Goal: Communication & Community: Answer question/provide support

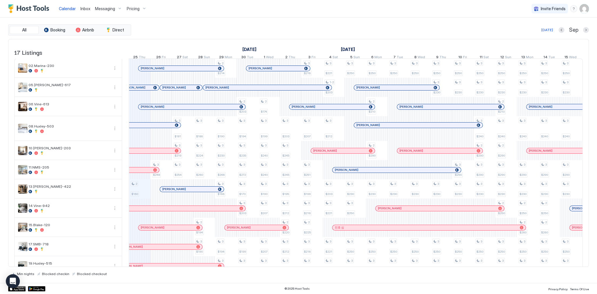
scroll to position [0, 324]
click at [195, 35] on div "All Booking Airbnb Direct Today Sep 17 Listings September 2025 October 2025 Nov…" at bounding box center [298, 150] width 581 height 252
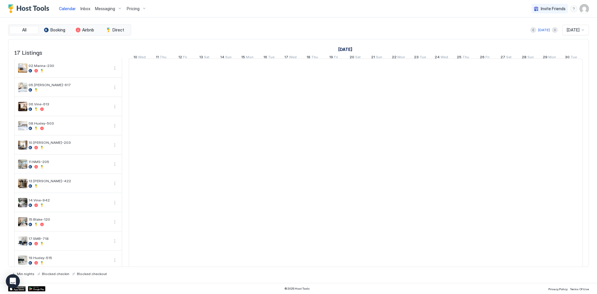
scroll to position [0, 324]
click at [308, 17] on div "All Booking Airbnb Direct [DATE] [DATE] 17 Listings [DATE] [DATE] [DATE] 10 Wed…" at bounding box center [298, 150] width 581 height 266
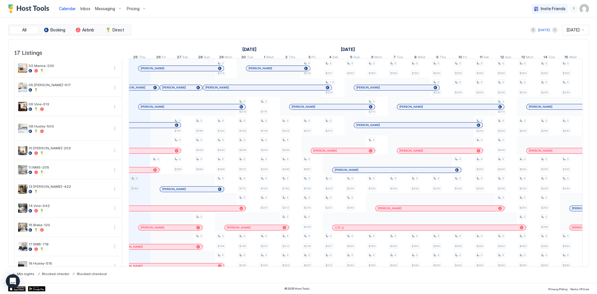
click at [239, 29] on div "[DATE] [DATE]" at bounding box center [360, 30] width 457 height 10
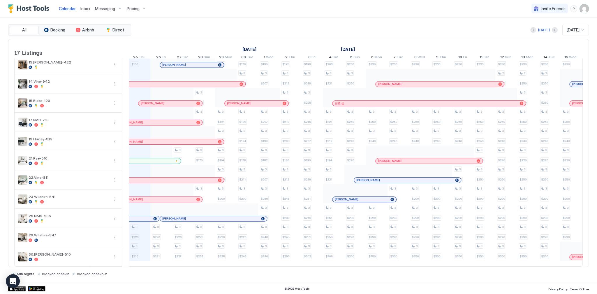
click at [328, 20] on div "All Booking Airbnb Direct [DATE] [DATE] 17 Listings [DATE] [DATE] [DATE] 10 Wed…" at bounding box center [298, 150] width 581 height 266
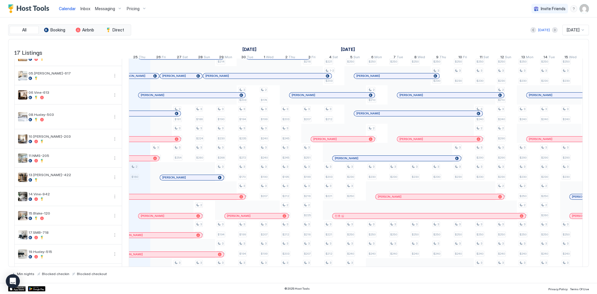
scroll to position [0, 0]
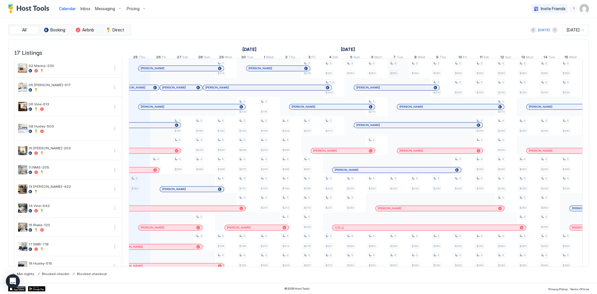
click at [0, 0] on div at bounding box center [0, 0] width 0 height 0
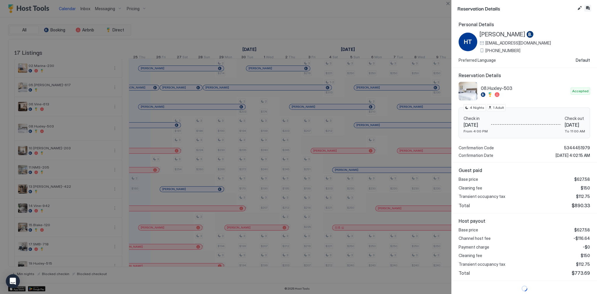
click at [588, 8] on button "Inbox" at bounding box center [587, 8] width 7 height 7
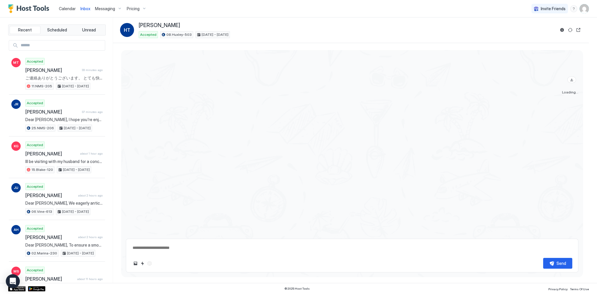
scroll to position [823, 0]
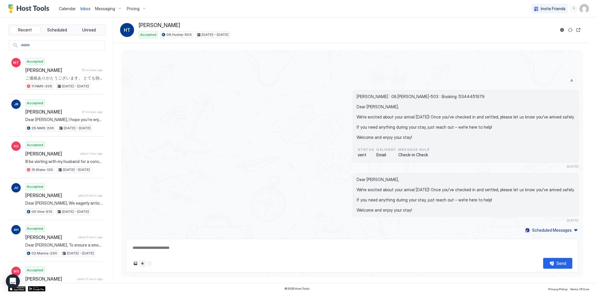
click at [144, 262] on button "Quick reply" at bounding box center [142, 263] width 7 height 7
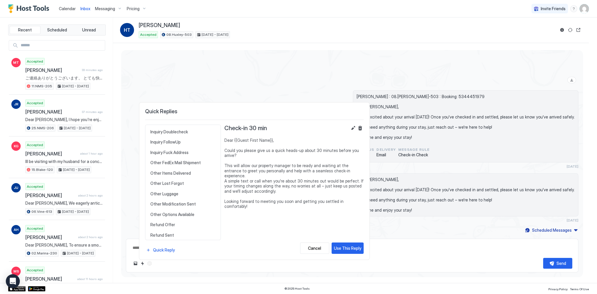
scroll to position [249, 0]
click at [186, 180] on div "Other Options Available Dear {{Guest First Name}}, Unfortunately, the apartment…" at bounding box center [183, 185] width 71 height 10
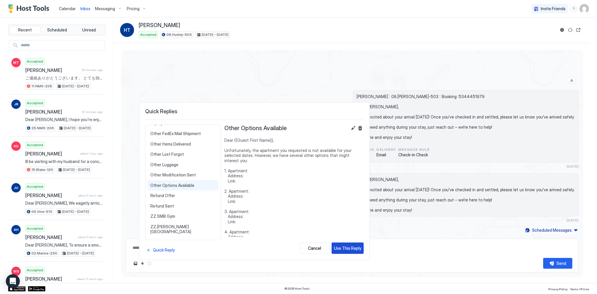
click at [342, 247] on div "Use This Reply" at bounding box center [347, 248] width 27 height 6
type textarea "*"
type textarea "**********"
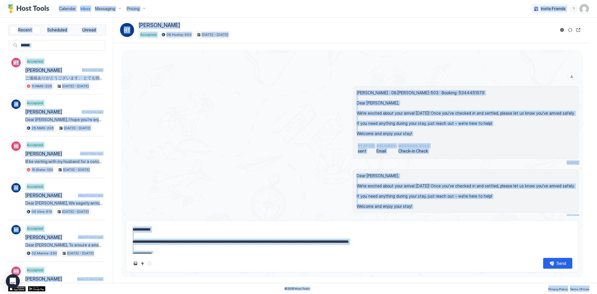
click at [274, 235] on textarea "**********" at bounding box center [352, 238] width 440 height 29
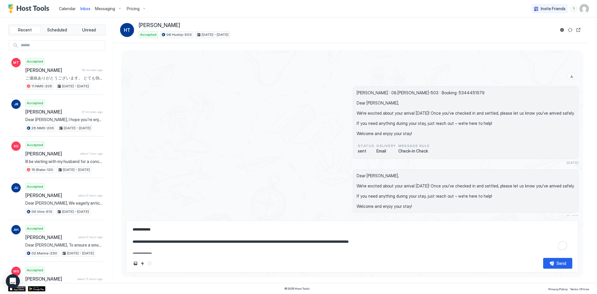
type textarea "*"
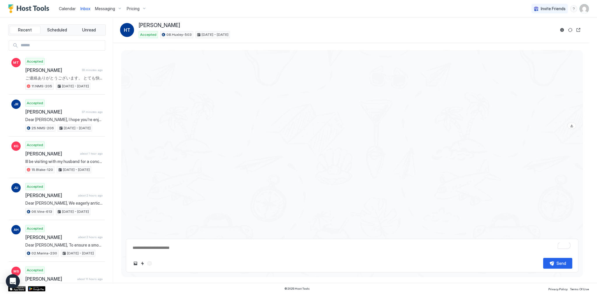
scroll to position [769, 0]
click at [83, 8] on span "Inbox" at bounding box center [85, 8] width 10 height 5
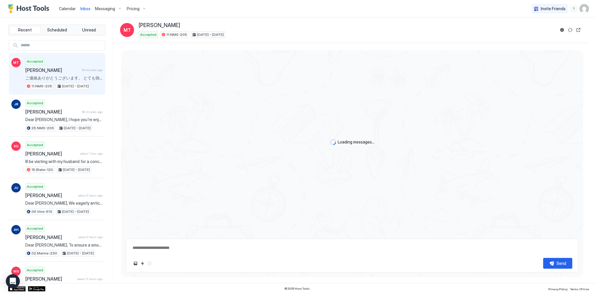
click at [83, 8] on span "Inbox" at bounding box center [85, 8] width 10 height 5
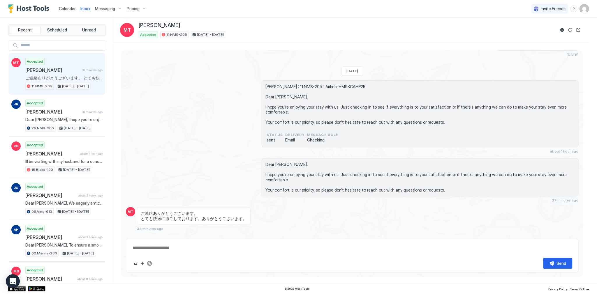
scroll to position [1585, 0]
drag, startPoint x: 261, startPoint y: 114, endPoint x: 259, endPoint y: 112, distance: 3.1
click at [261, 114] on div "[PERSON_NAME] : 11.NMS-205 : Airbnb: HM9KCAHP2R Dear [PERSON_NAME], I hope you'…" at bounding box center [352, 116] width 452 height 73
type textarea "*"
click at [66, 7] on span "Calendar" at bounding box center [67, 8] width 17 height 5
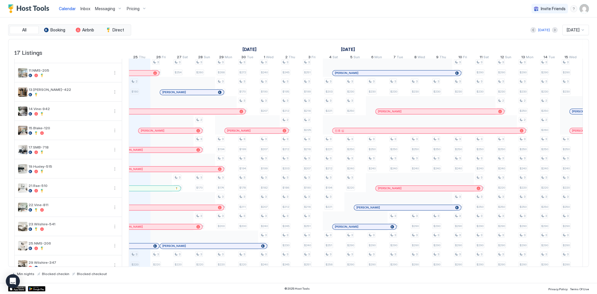
scroll to position [59, 0]
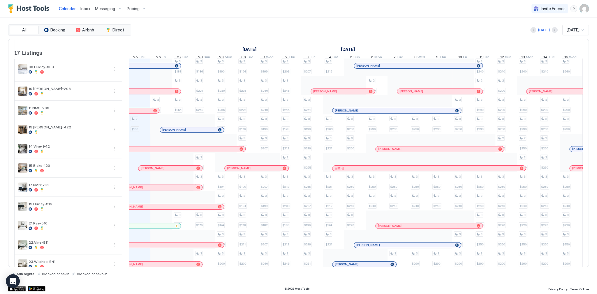
click at [252, 34] on div "[DATE] [DATE]" at bounding box center [360, 30] width 457 height 10
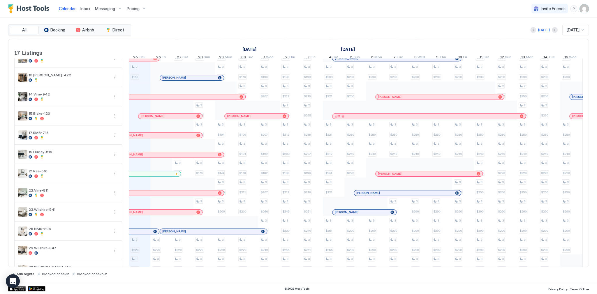
scroll to position [129, 0]
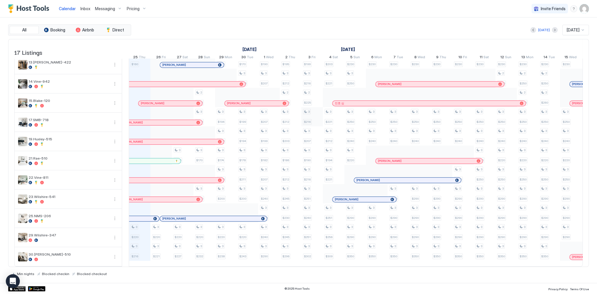
drag, startPoint x: 175, startPoint y: 157, endPoint x: 319, endPoint y: 105, distance: 153.7
click at [175, 159] on div at bounding box center [176, 160] width 3 height 3
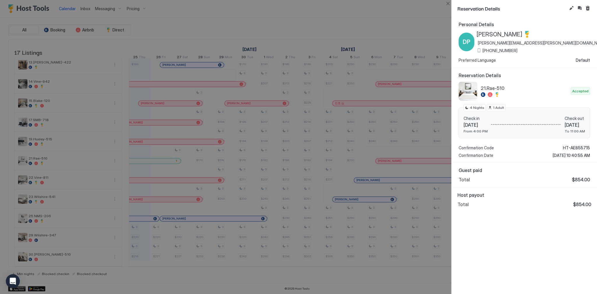
click at [483, 125] on span "[DATE]" at bounding box center [475, 125] width 24 height 6
copy span "[DATE]"
click at [565, 124] on span "[DATE]" at bounding box center [575, 125] width 20 height 6
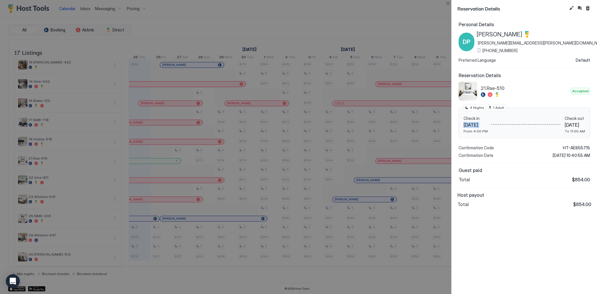
click at [565, 124] on span "[DATE]" at bounding box center [575, 125] width 20 height 6
drag, startPoint x: 554, startPoint y: 124, endPoint x: 569, endPoint y: 126, distance: 15.0
click at [569, 126] on span "[DATE]" at bounding box center [575, 125] width 20 height 6
copy span "[DATE]"
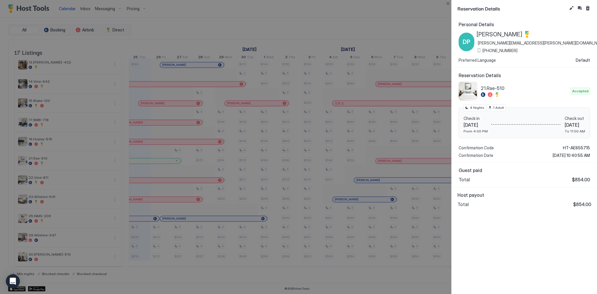
click at [262, 88] on div at bounding box center [298, 147] width 597 height 294
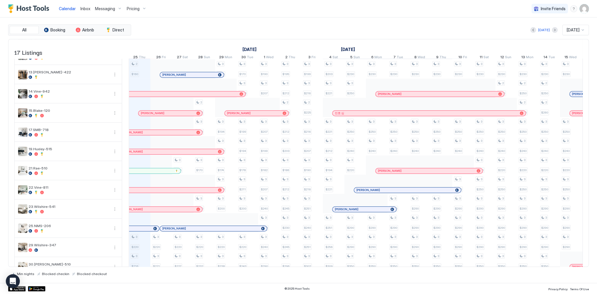
scroll to position [117, 0]
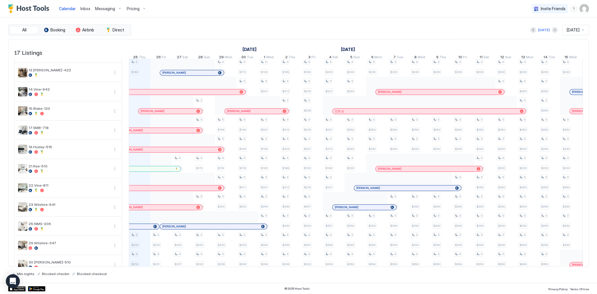
click at [212, 35] on div "All Booking Airbnb Direct [DATE] [DATE] 17 Listings [DATE] [DATE] [DATE] 10 Wed…" at bounding box center [298, 150] width 581 height 252
click at [192, 22] on div "All Booking Airbnb Direct [DATE] [DATE] 17 Listings [DATE] [DATE] [DATE] 10 Wed…" at bounding box center [298, 150] width 581 height 266
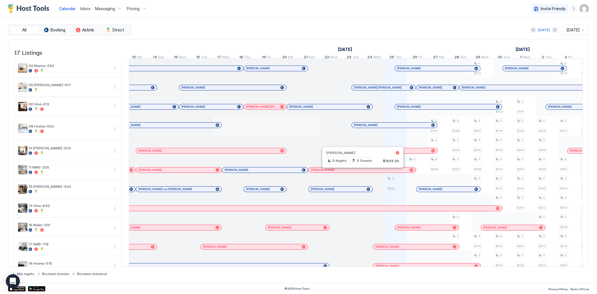
click at [318, 228] on div "[PERSON_NAME]" at bounding box center [294, 228] width 53 height 4
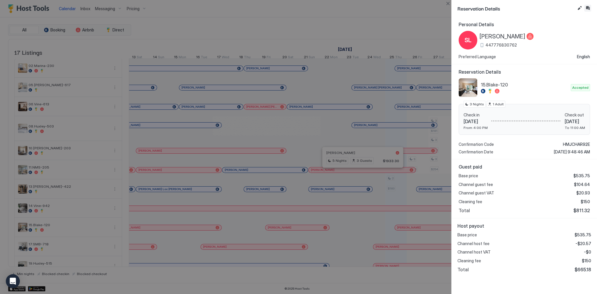
click at [588, 8] on button "Inbox" at bounding box center [587, 8] width 7 height 7
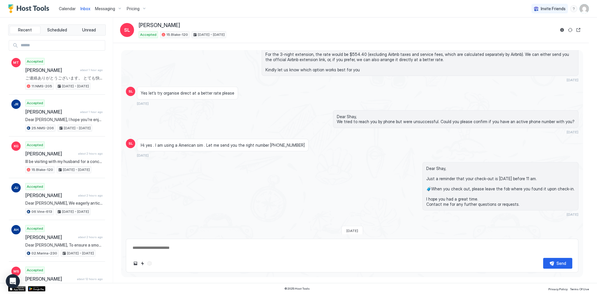
scroll to position [1893, 0]
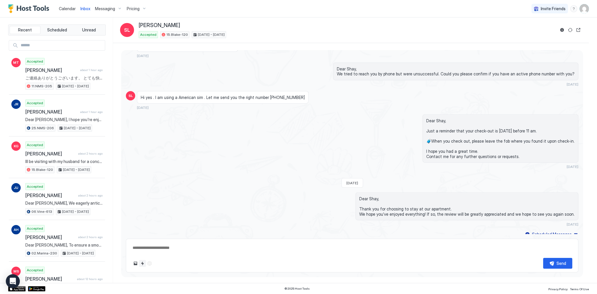
click at [142, 263] on button "Quick reply" at bounding box center [142, 263] width 7 height 7
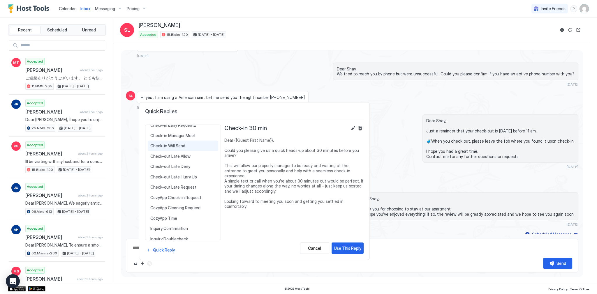
scroll to position [117, 0]
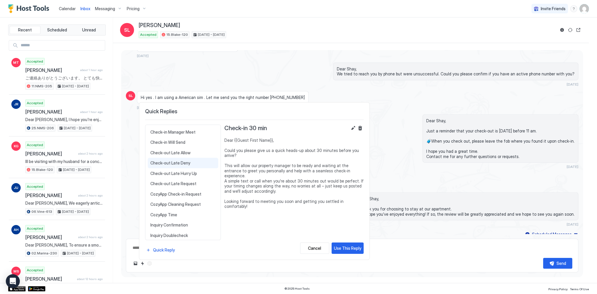
click at [187, 162] on span "Check-out Late Deny" at bounding box center [182, 163] width 65 height 5
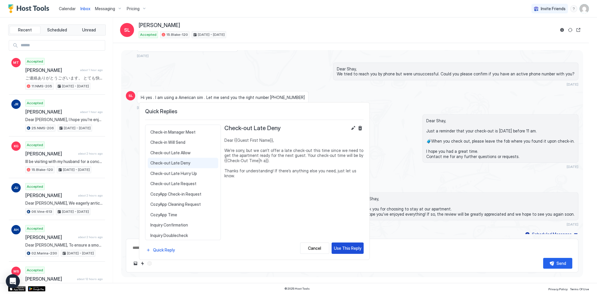
click at [357, 251] on div "Use This Reply" at bounding box center [347, 248] width 27 height 6
type textarea "*"
type textarea "**********"
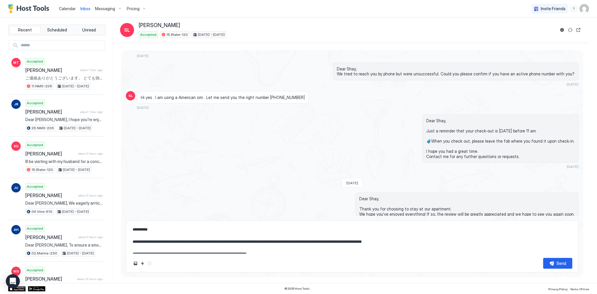
click at [260, 245] on textarea "**********" at bounding box center [352, 238] width 440 height 29
type textarea "*"
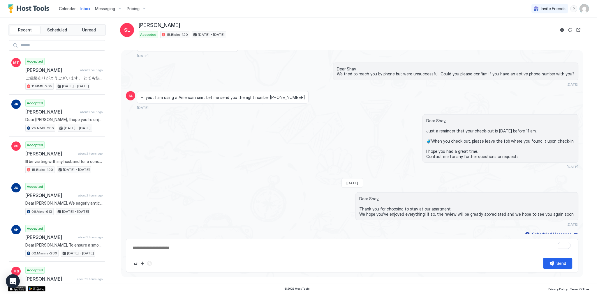
click at [284, 135] on div "Dear Shay, Just a reminder that your check-out is tomorrow before 11 am. 🧳When …" at bounding box center [420, 141] width 317 height 54
click at [72, 10] on span "Calendar" at bounding box center [67, 8] width 17 height 5
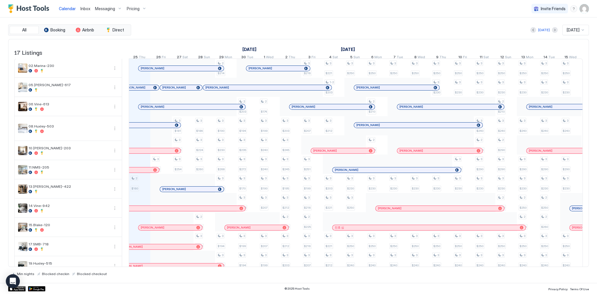
scroll to position [0, 324]
click at [286, 32] on div "[DATE] [DATE]" at bounding box center [360, 30] width 457 height 10
drag, startPoint x: 189, startPoint y: 36, endPoint x: 69, endPoint y: 13, distance: 121.6
click at [188, 36] on div "All Booking Airbnb Direct [DATE] [DATE] 17 Listings [DATE] [DATE] [DATE] 10 Wed…" at bounding box center [298, 150] width 581 height 252
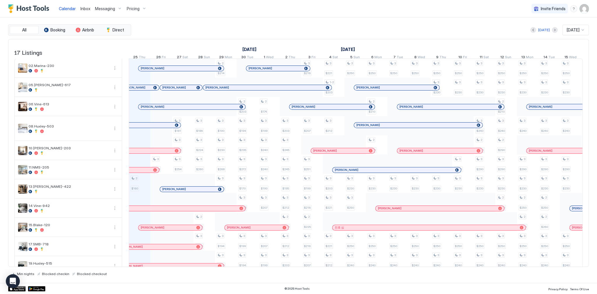
click at [83, 10] on span "Inbox" at bounding box center [85, 8] width 10 height 5
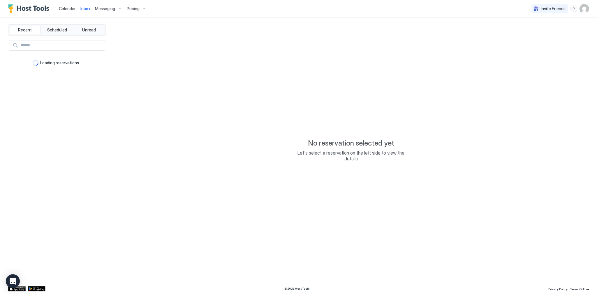
click at [69, 8] on span "Calendar" at bounding box center [67, 8] width 17 height 5
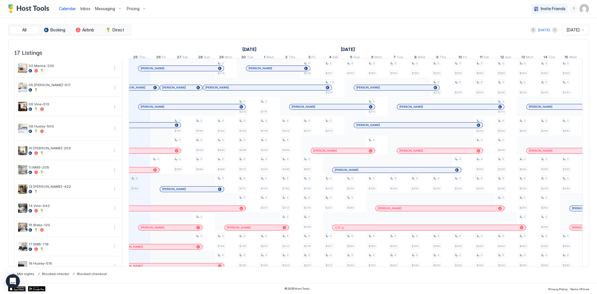
scroll to position [0, 324]
